Goal: Entertainment & Leisure: Consume media (video, audio)

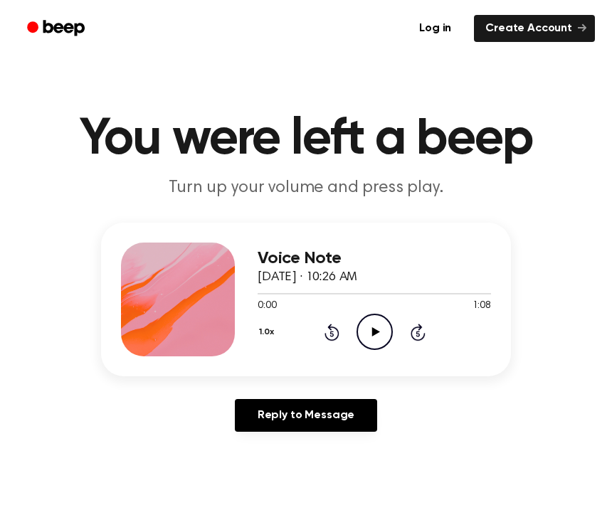
scroll to position [26, 0]
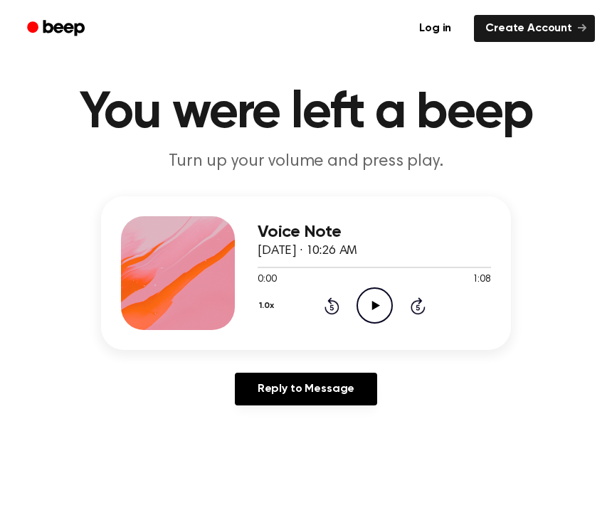
click at [375, 305] on icon at bounding box center [375, 305] width 8 height 9
click at [334, 312] on icon "Rewind 5 seconds" at bounding box center [332, 306] width 16 height 18
click at [378, 311] on icon "Pause Audio" at bounding box center [374, 305] width 36 height 36
click at [384, 311] on icon "Play Audio" at bounding box center [374, 305] width 36 height 36
click at [376, 307] on icon at bounding box center [374, 305] width 6 height 9
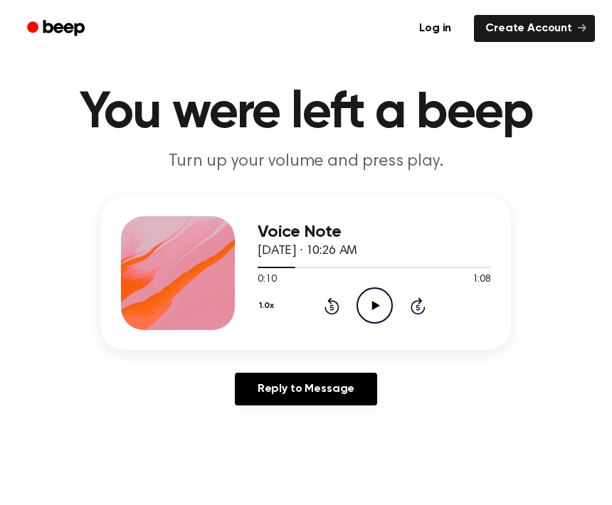
click at [377, 307] on icon "Play Audio" at bounding box center [374, 305] width 36 height 36
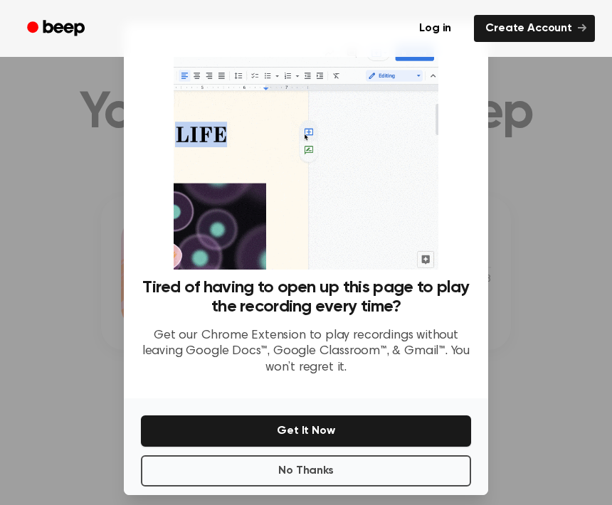
click at [286, 487] on button "No Thanks" at bounding box center [306, 470] width 330 height 31
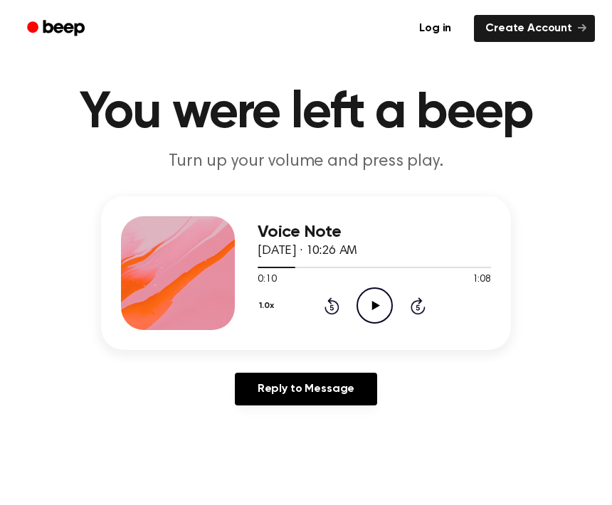
click at [378, 305] on icon "Play Audio" at bounding box center [374, 305] width 36 height 36
click at [373, 314] on icon "Pause Audio" at bounding box center [374, 305] width 36 height 36
click at [378, 312] on icon "Play Audio" at bounding box center [374, 305] width 36 height 36
click at [378, 307] on icon "Pause Audio" at bounding box center [374, 305] width 36 height 36
click at [378, 307] on icon "Play Audio" at bounding box center [374, 305] width 36 height 36
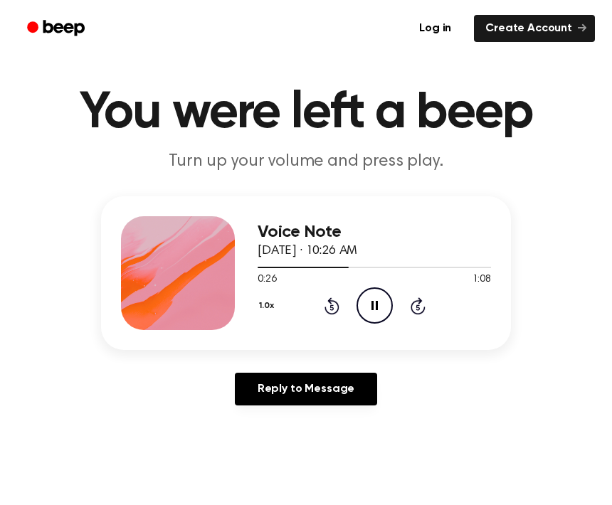
click at [371, 309] on icon at bounding box center [374, 305] width 6 height 9
click at [376, 307] on icon at bounding box center [375, 305] width 8 height 9
click at [383, 303] on icon "Pause Audio" at bounding box center [374, 305] width 36 height 36
click at [381, 301] on icon "Play Audio" at bounding box center [374, 305] width 36 height 36
click at [381, 302] on icon "Pause Audio" at bounding box center [374, 305] width 36 height 36
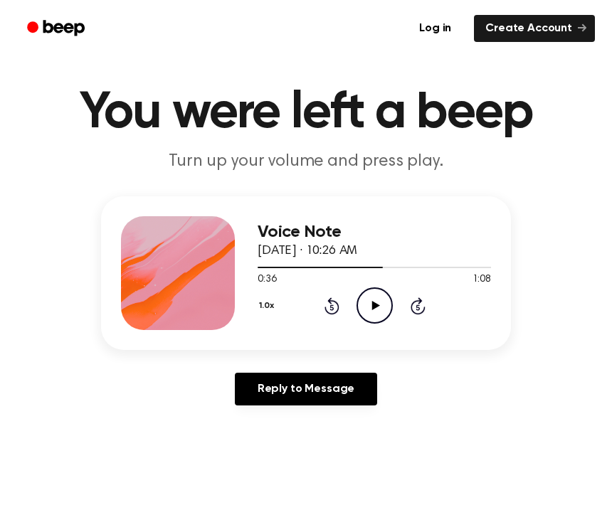
click at [380, 303] on icon "Play Audio" at bounding box center [374, 305] width 36 height 36
click at [378, 302] on icon "Pause Audio" at bounding box center [374, 305] width 36 height 36
click at [381, 302] on icon "Play Audio" at bounding box center [374, 305] width 36 height 36
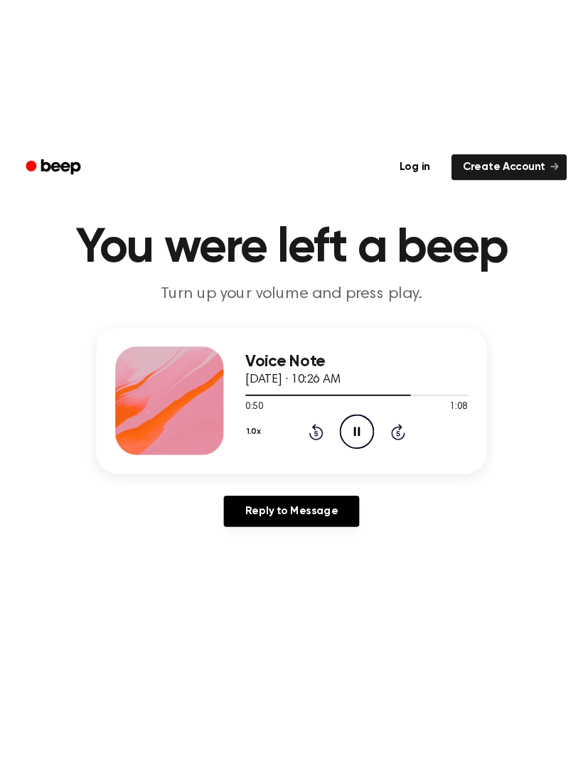
scroll to position [0, 0]
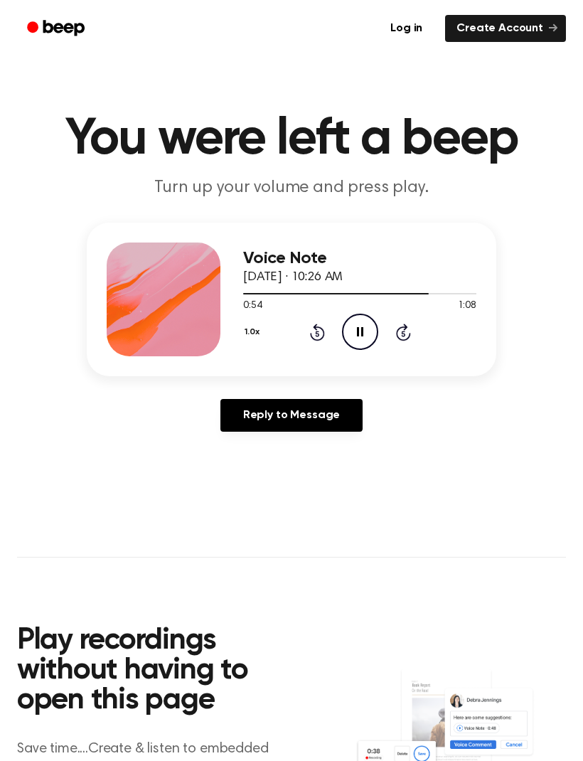
click at [355, 337] on icon "Pause Audio" at bounding box center [360, 332] width 36 height 36
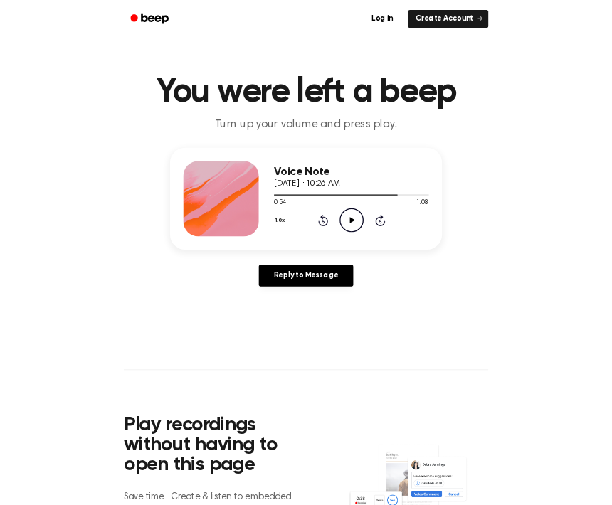
scroll to position [26, 0]
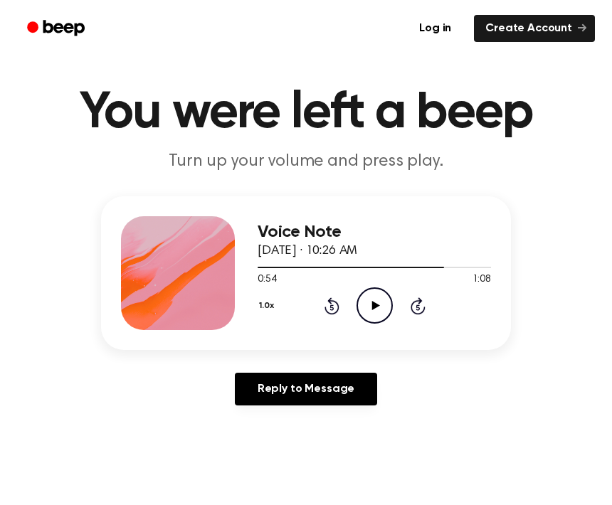
click at [373, 308] on icon at bounding box center [375, 305] width 8 height 9
click at [382, 294] on icon "Pause Audio" at bounding box center [374, 305] width 36 height 36
